Goal: Transaction & Acquisition: Purchase product/service

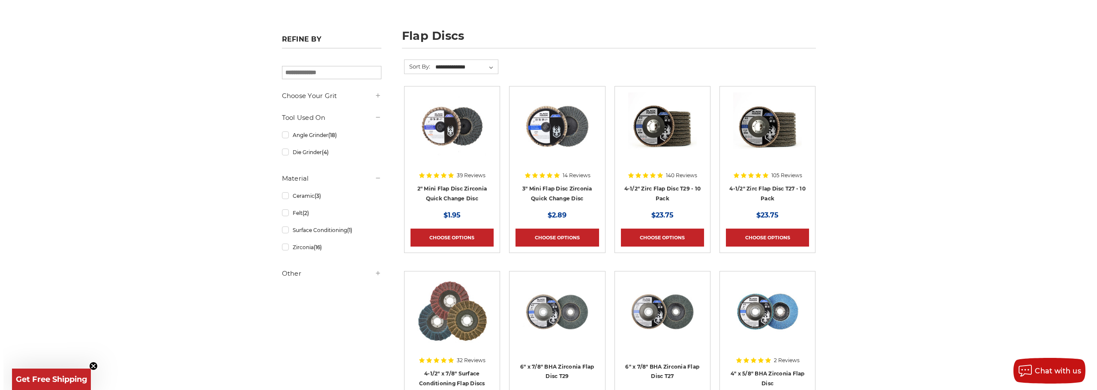
scroll to position [129, 0]
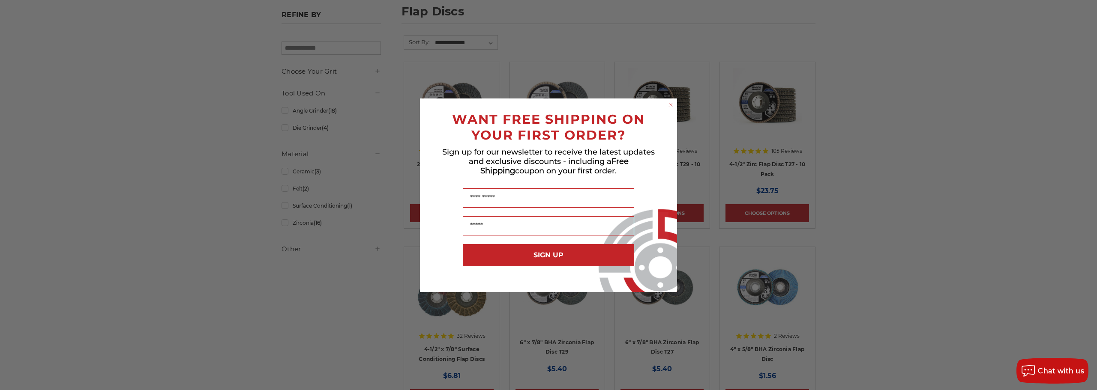
click at [671, 107] on circle "Close dialog" at bounding box center [671, 105] width 8 height 8
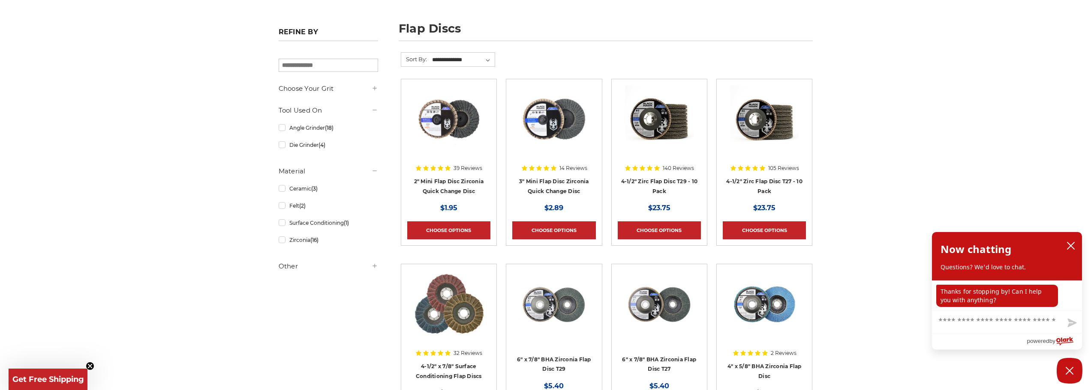
scroll to position [86, 0]
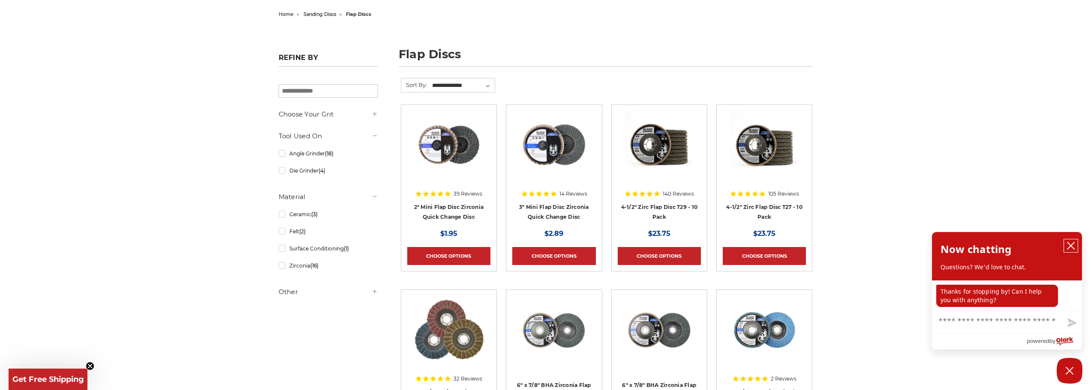
click at [1070, 245] on icon "close chatbox" at bounding box center [1070, 246] width 7 height 7
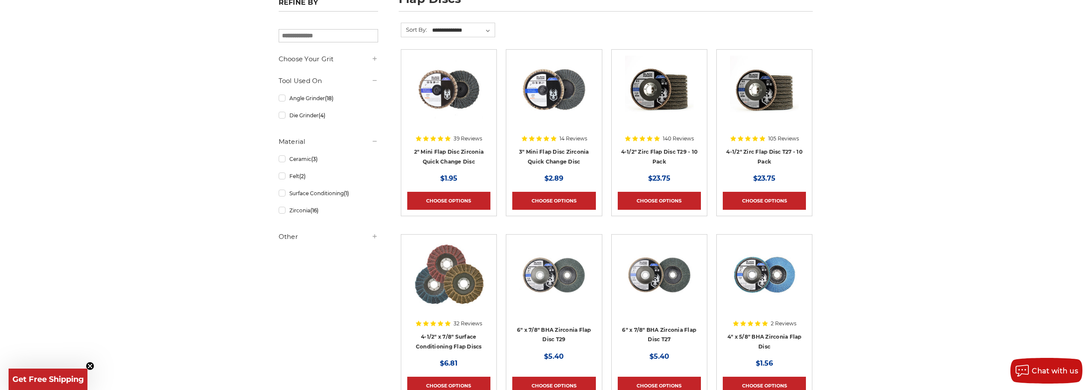
scroll to position [0, 0]
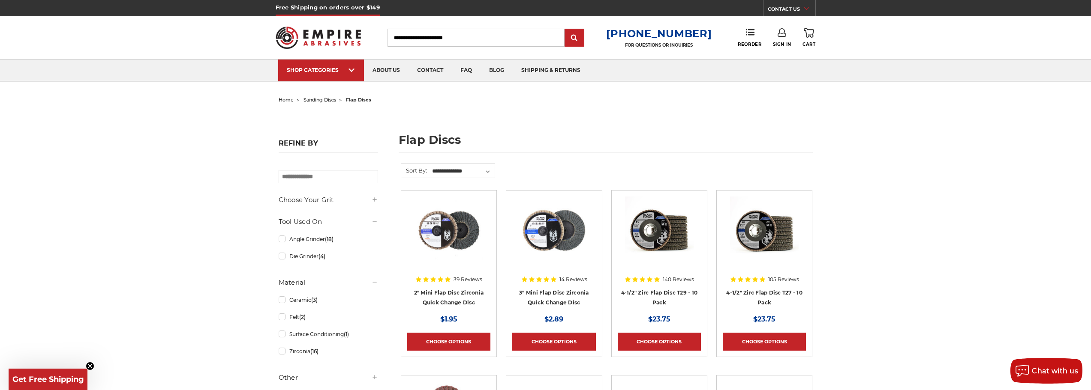
click at [90, 365] on icon "Close teaser" at bounding box center [89, 366] width 3 height 3
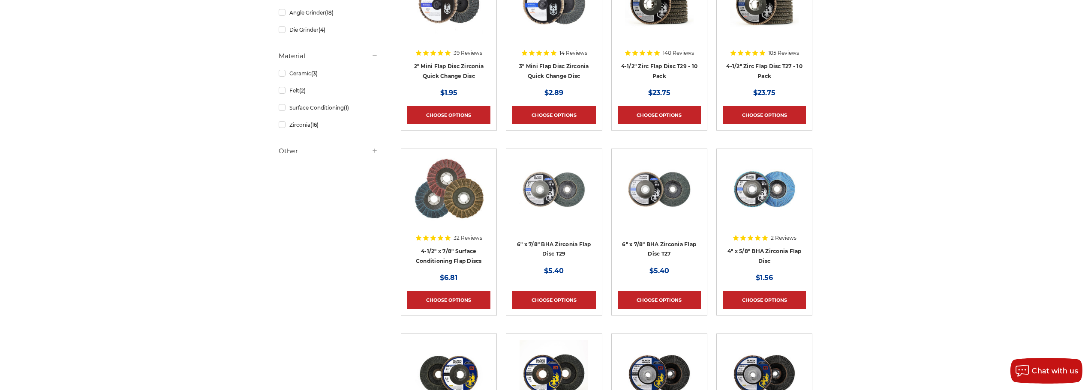
scroll to position [214, 0]
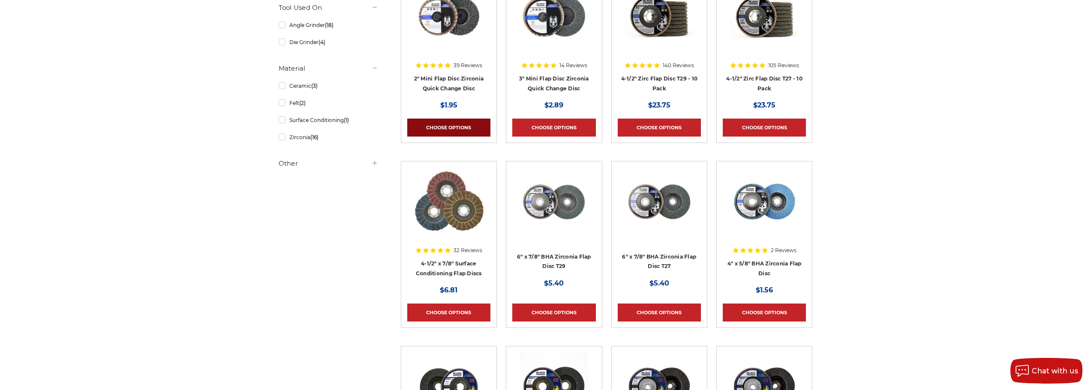
click at [449, 129] on link "Choose Options" at bounding box center [448, 128] width 83 height 18
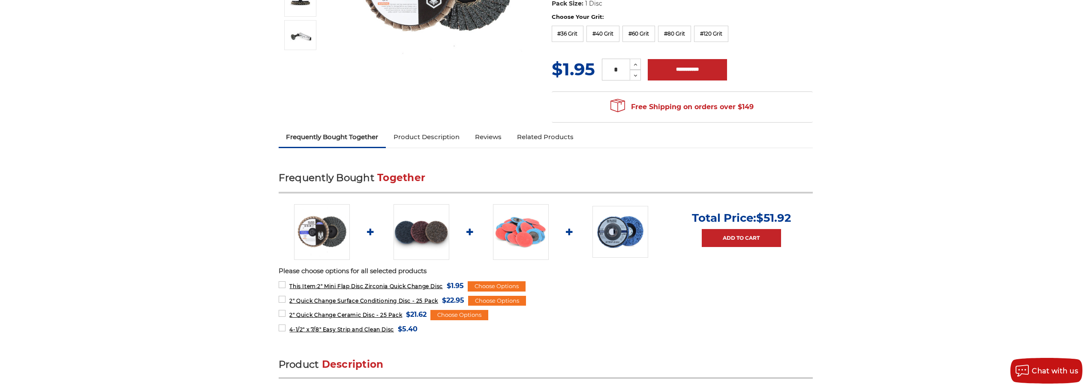
click at [434, 137] on link "Product Description" at bounding box center [426, 137] width 81 height 19
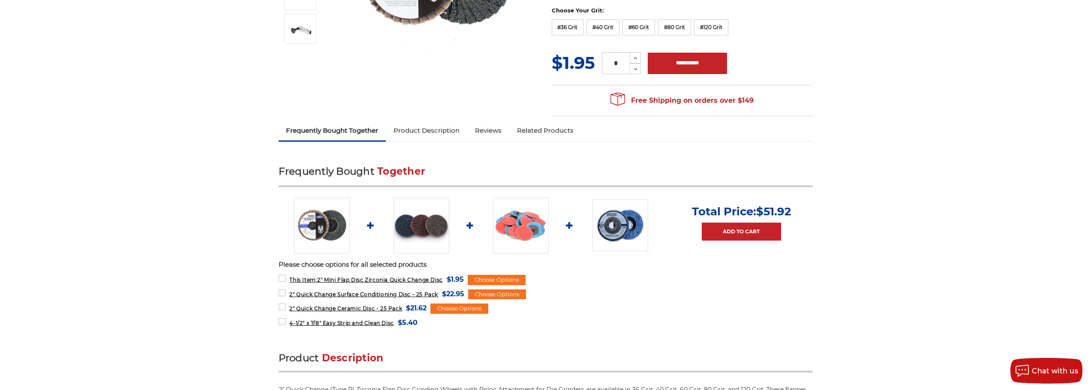
scroll to position [6, 0]
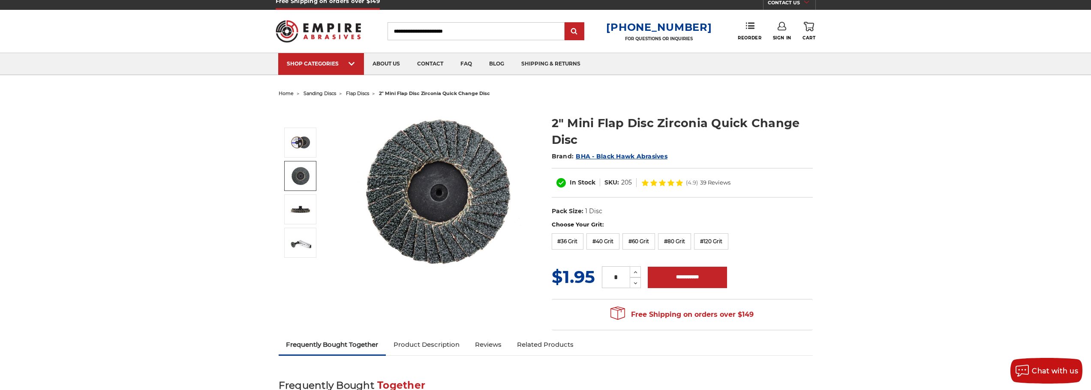
click at [303, 174] on img at bounding box center [300, 175] width 21 height 21
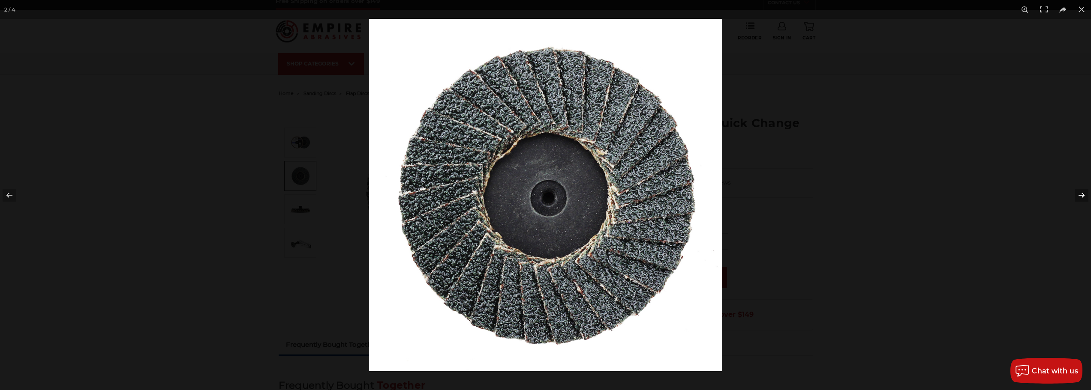
click at [1080, 192] on button at bounding box center [1076, 195] width 30 height 43
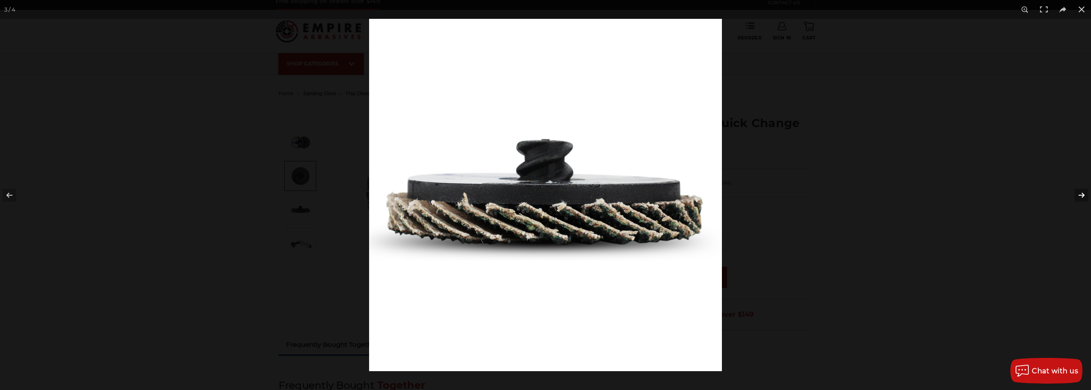
click at [1080, 192] on button at bounding box center [1076, 195] width 30 height 43
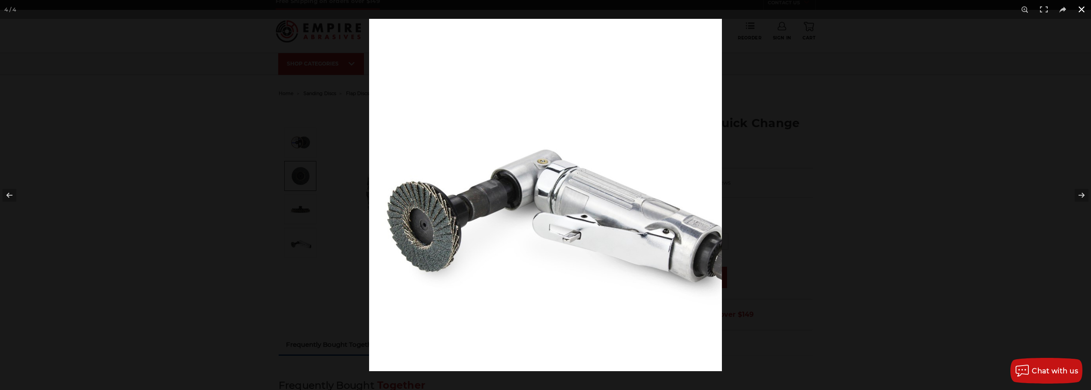
click at [1085, 7] on button at bounding box center [1081, 9] width 19 height 19
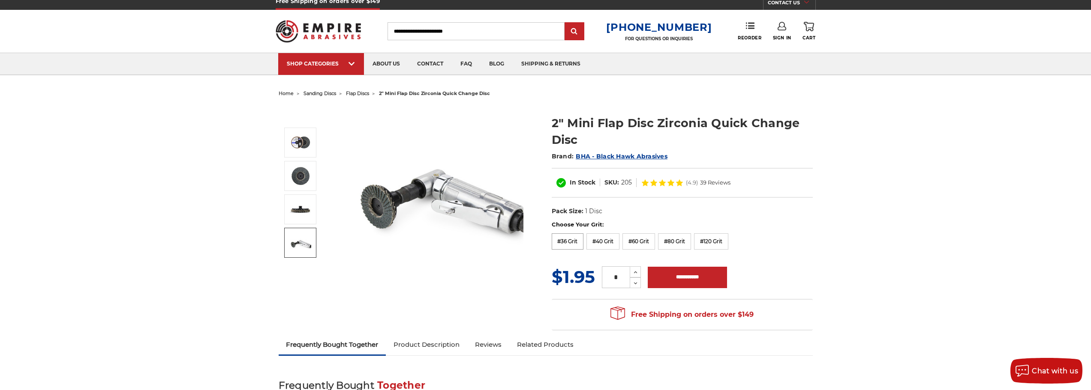
click at [569, 238] on label "#36 Grit" at bounding box center [567, 242] width 32 height 16
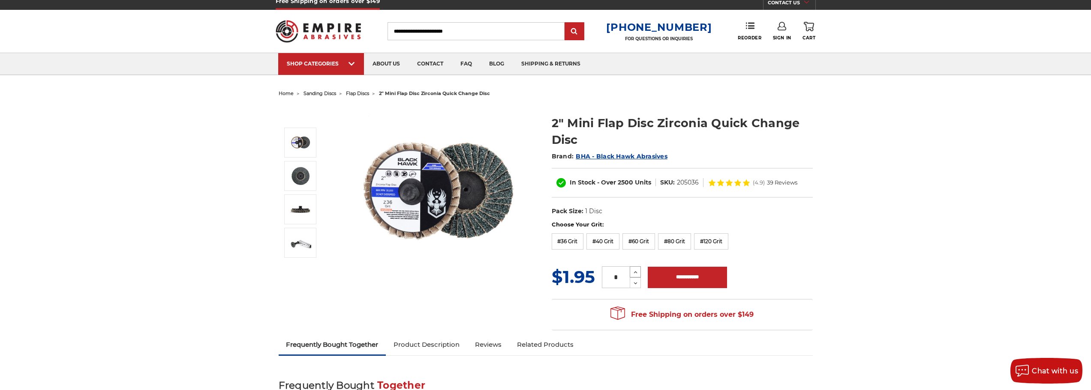
click at [633, 270] on icon at bounding box center [635, 273] width 6 height 8
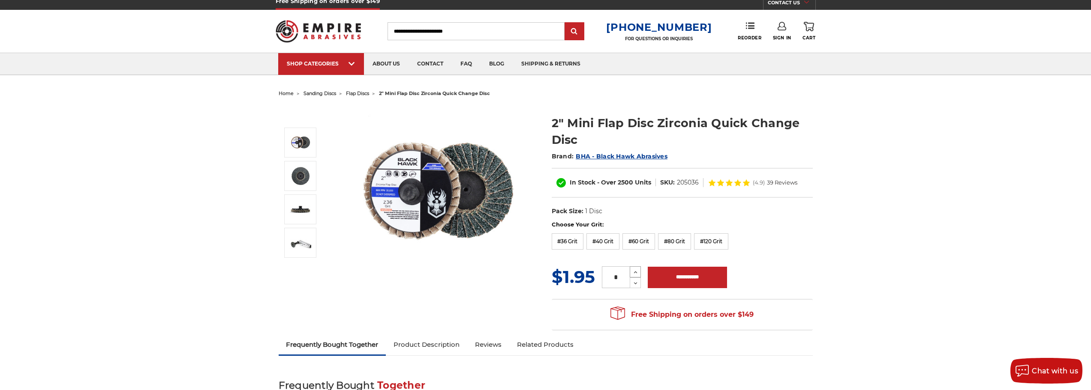
click at [633, 270] on icon at bounding box center [635, 273] width 6 height 8
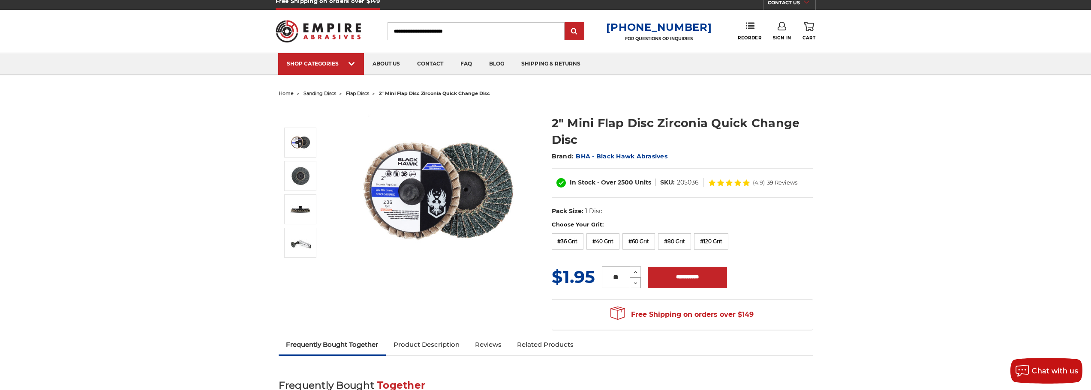
click at [633, 283] on icon at bounding box center [635, 284] width 6 height 8
type input "**"
click at [673, 283] on input "**********" at bounding box center [686, 277] width 79 height 21
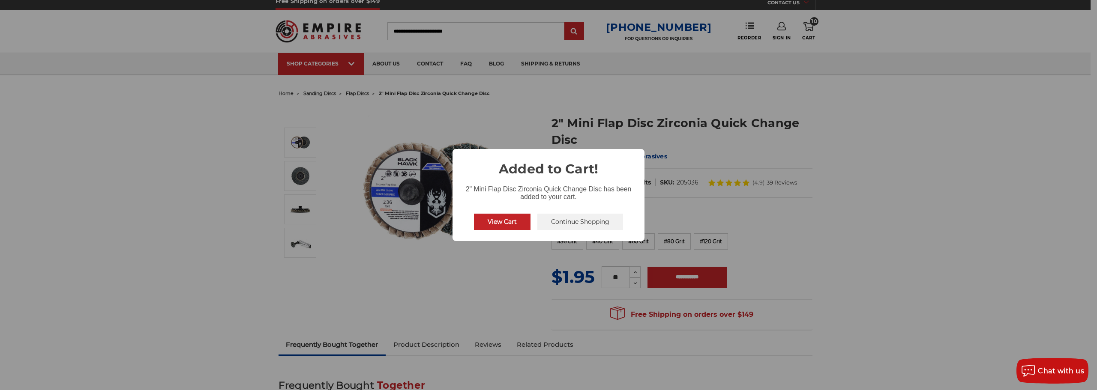
click at [588, 220] on button "Continue Shopping" at bounding box center [580, 222] width 86 height 16
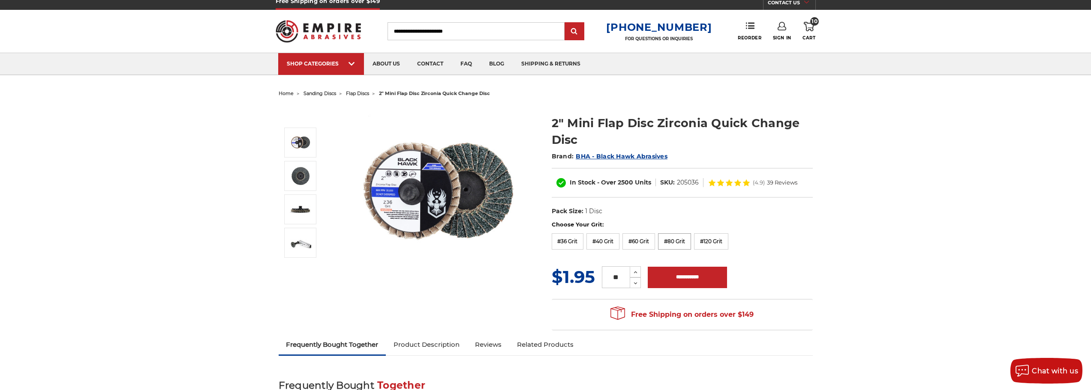
click at [681, 241] on label "#80 Grit" at bounding box center [674, 242] width 33 height 16
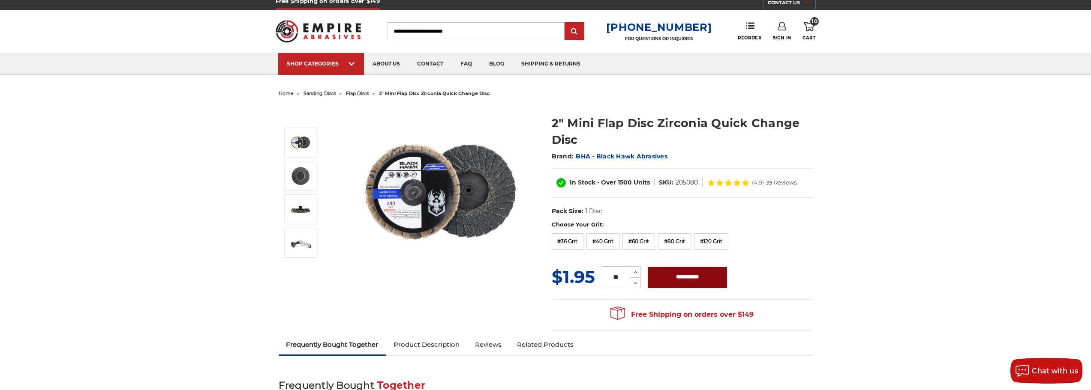
click at [667, 276] on input "**********" at bounding box center [686, 277] width 79 height 21
type input "**********"
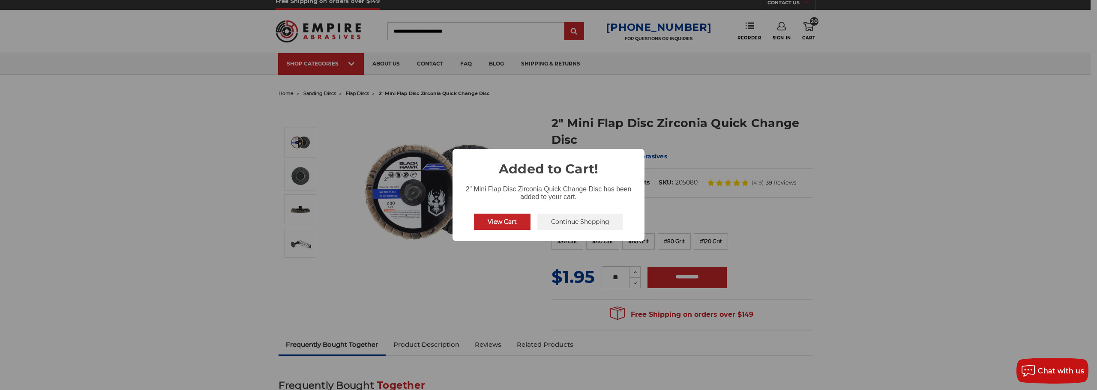
click at [525, 221] on button "View Cart" at bounding box center [502, 222] width 57 height 16
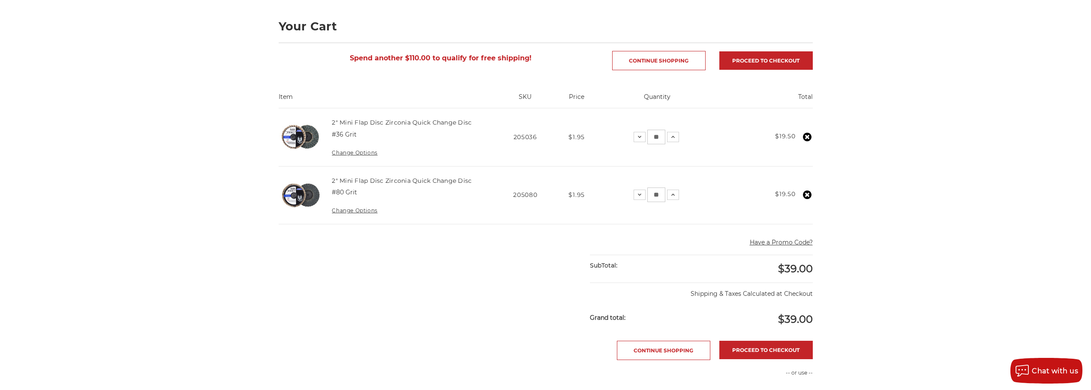
scroll to position [86, 0]
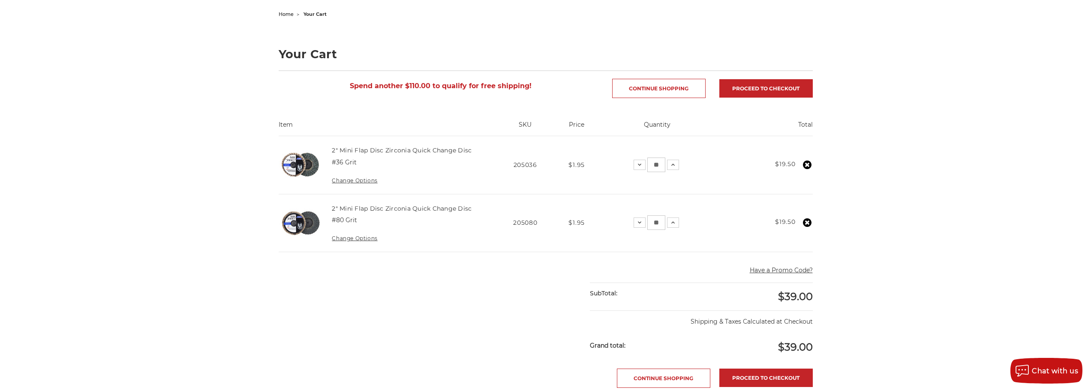
click at [294, 168] on img at bounding box center [300, 165] width 43 height 43
click at [362, 152] on link "2" Mini Flap Disc Zirconia Quick Change Disc" at bounding box center [402, 151] width 140 height 8
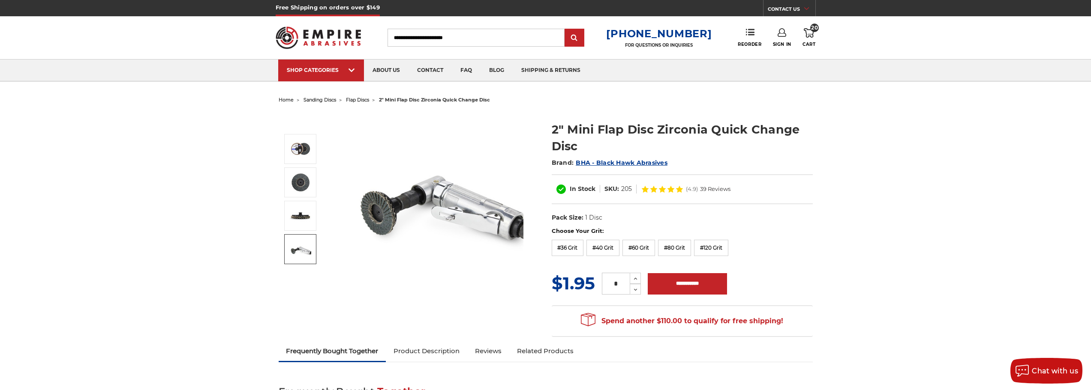
click at [810, 37] on icon at bounding box center [808, 32] width 10 height 9
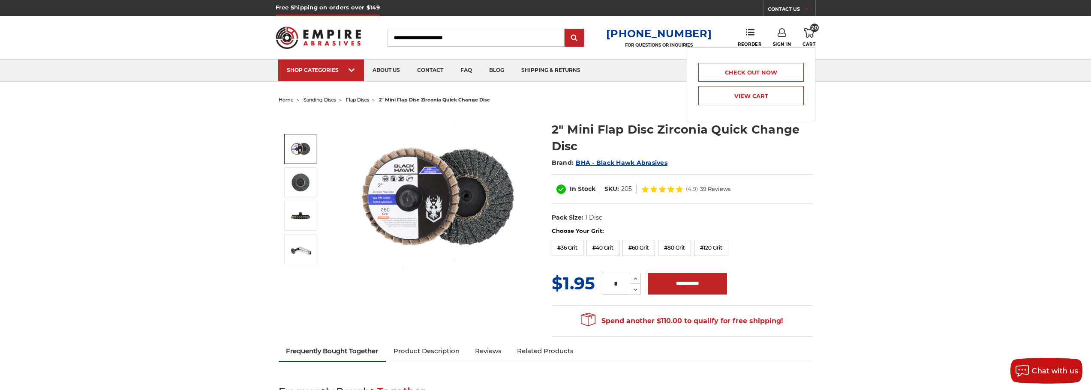
click at [308, 146] on img at bounding box center [300, 148] width 21 height 21
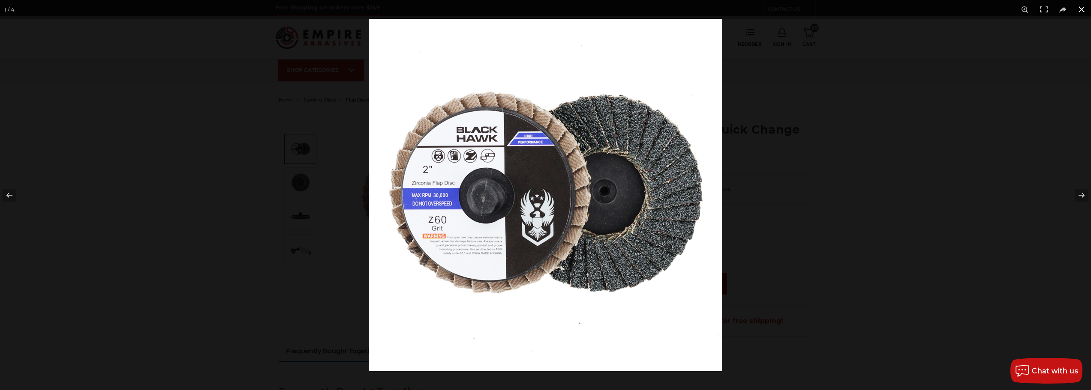
click at [1083, 11] on button at bounding box center [1081, 9] width 19 height 19
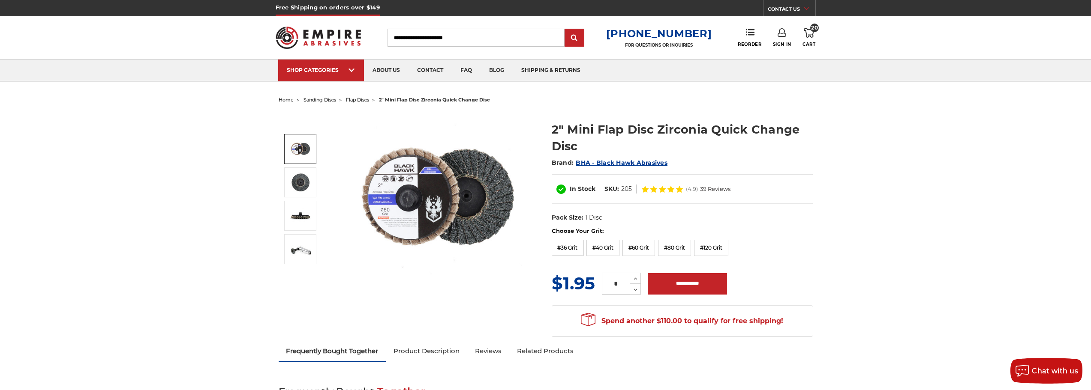
click at [572, 246] on label "#36 Grit" at bounding box center [567, 248] width 32 height 16
click at [298, 147] on img at bounding box center [300, 148] width 21 height 21
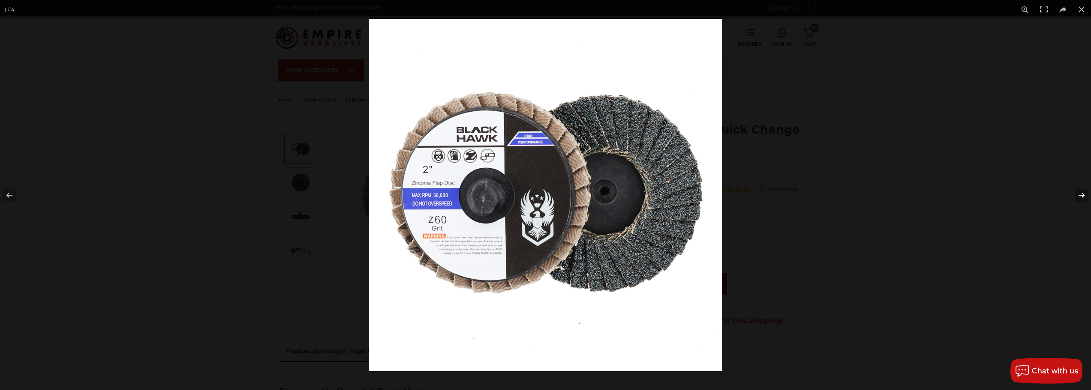
click at [1078, 195] on button at bounding box center [1076, 195] width 30 height 43
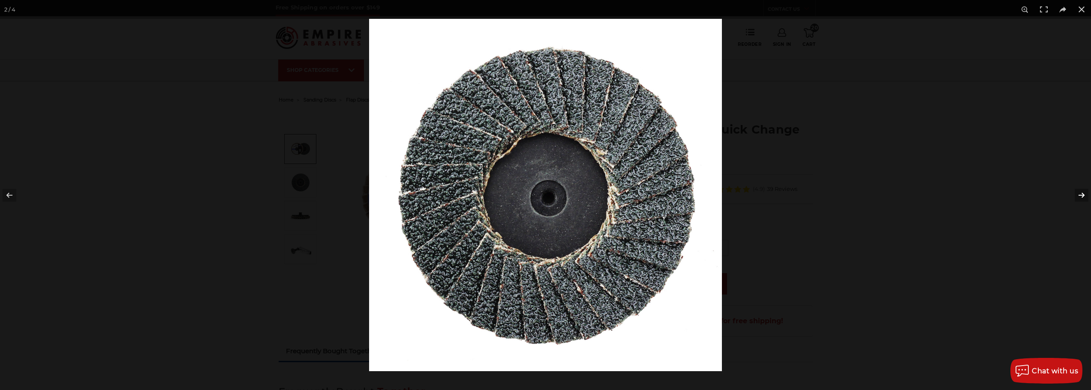
click at [1080, 198] on button at bounding box center [1076, 195] width 30 height 43
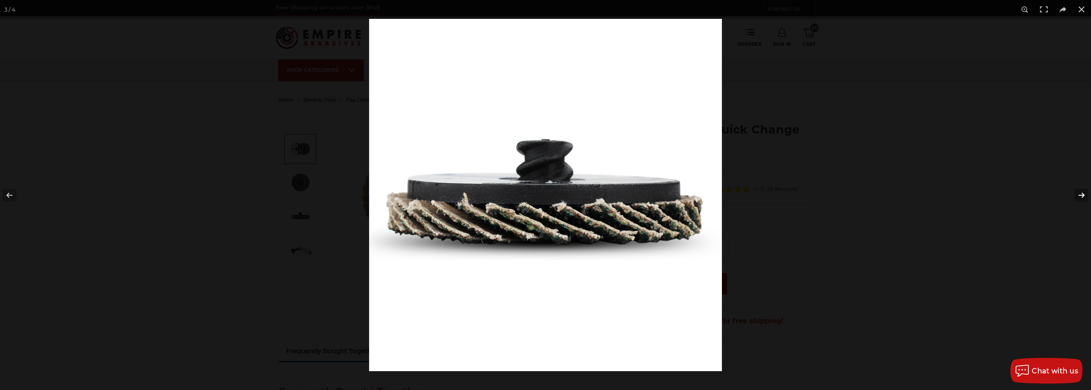
click at [1080, 198] on button at bounding box center [1076, 195] width 30 height 43
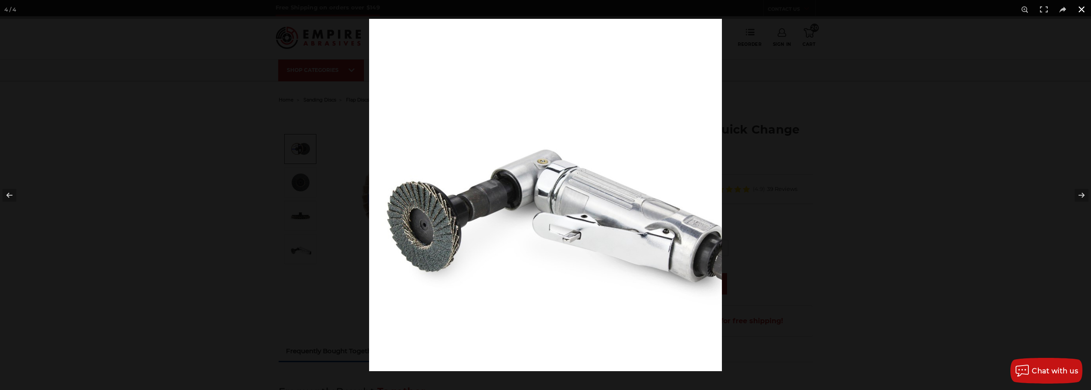
click at [1079, 12] on button at bounding box center [1081, 9] width 19 height 19
